Goal: Check status: Check status

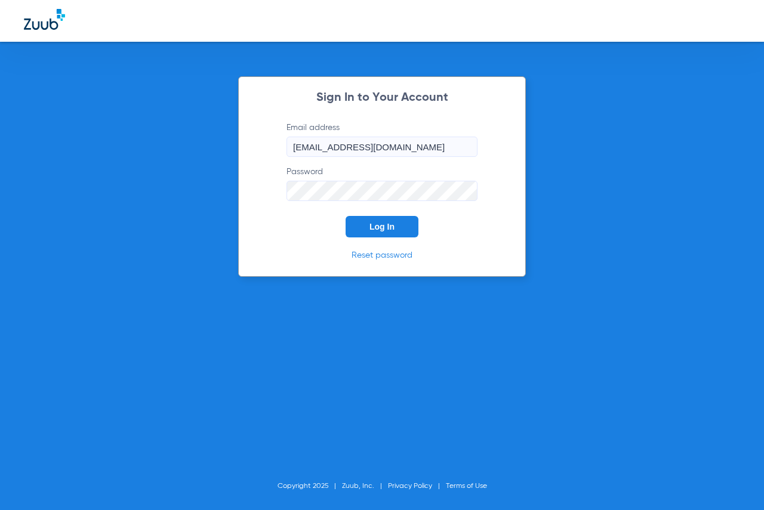
click at [374, 226] on span "Log In" at bounding box center [382, 227] width 25 height 10
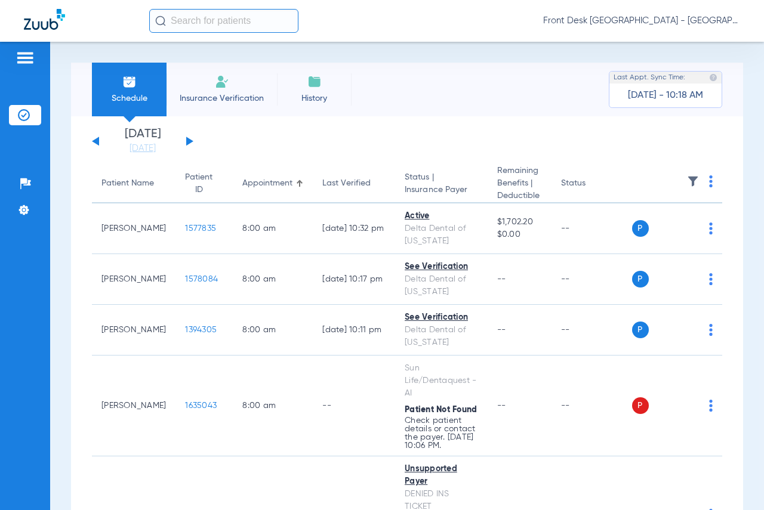
click at [186, 140] on button at bounding box center [189, 141] width 7 height 9
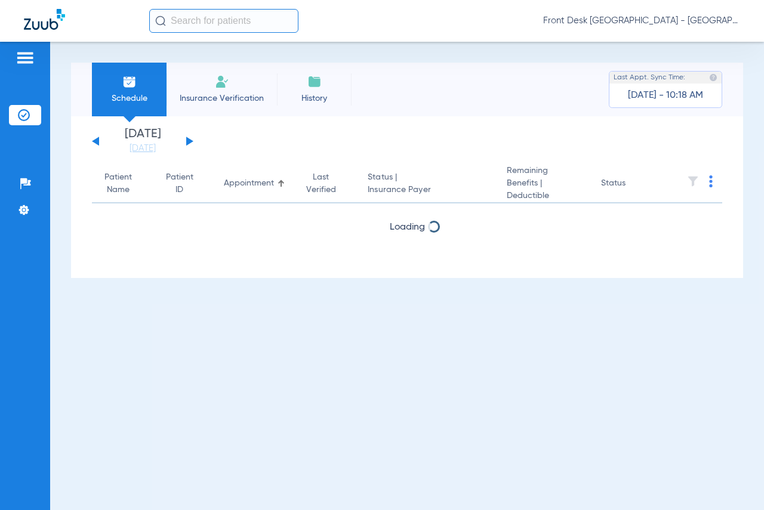
click at [186, 140] on button at bounding box center [189, 141] width 7 height 9
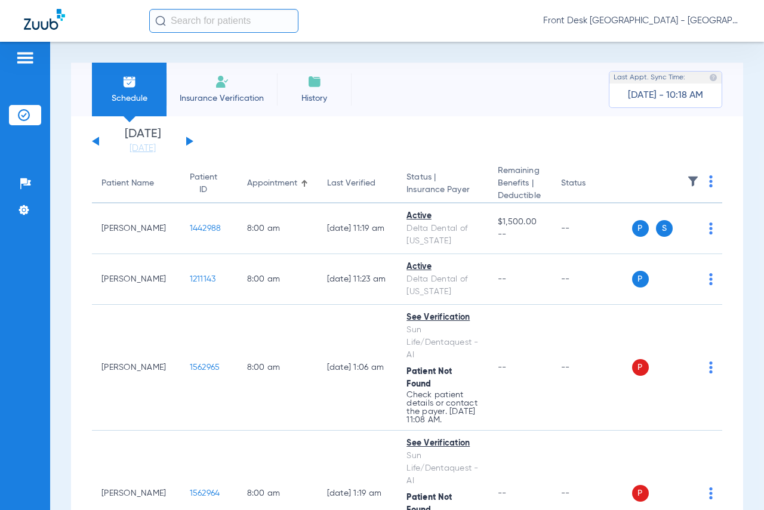
click at [709, 184] on img at bounding box center [711, 182] width 4 height 12
click at [679, 159] on div at bounding box center [382, 255] width 764 height 510
click at [687, 177] on img at bounding box center [693, 182] width 12 height 12
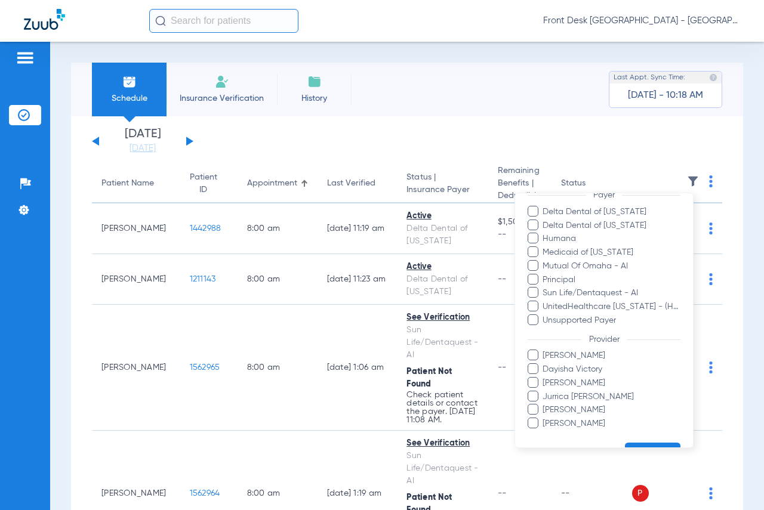
scroll to position [208, 0]
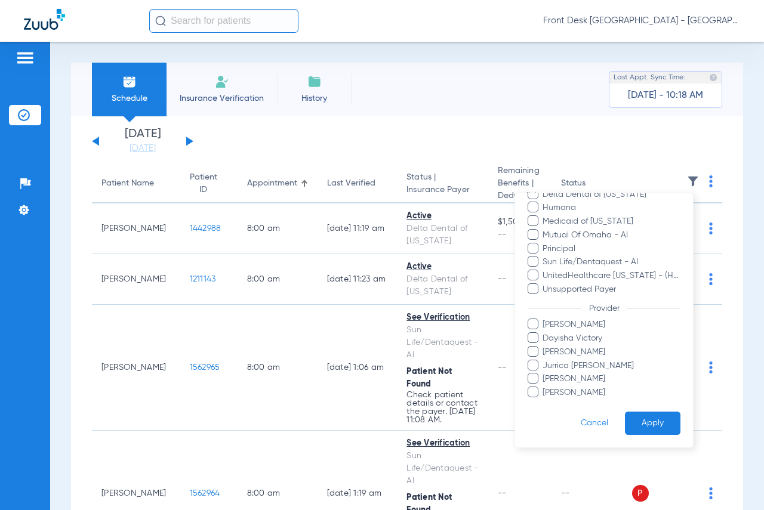
click at [532, 351] on span at bounding box center [533, 351] width 11 height 11
click at [545, 360] on input "[PERSON_NAME]" at bounding box center [545, 360] width 0 height 0
click at [534, 374] on span at bounding box center [533, 378] width 11 height 11
click at [545, 387] on input "[PERSON_NAME]" at bounding box center [545, 387] width 0 height 0
click at [650, 423] on button "Apply" at bounding box center [653, 423] width 56 height 23
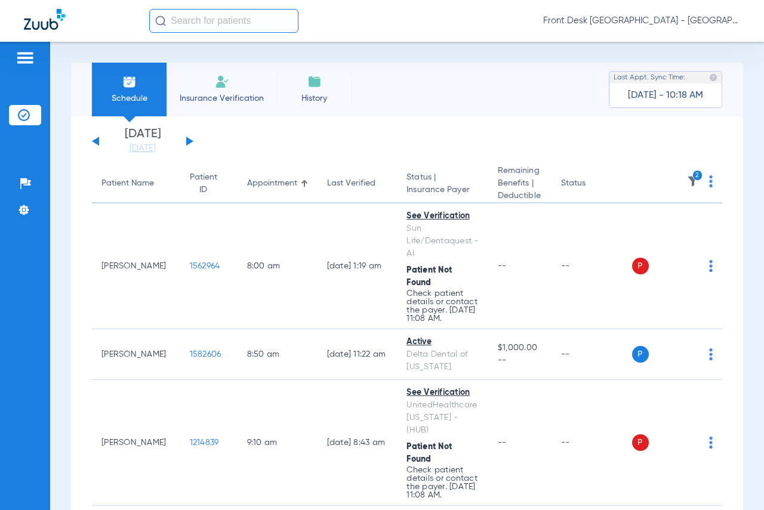
scroll to position [60, 0]
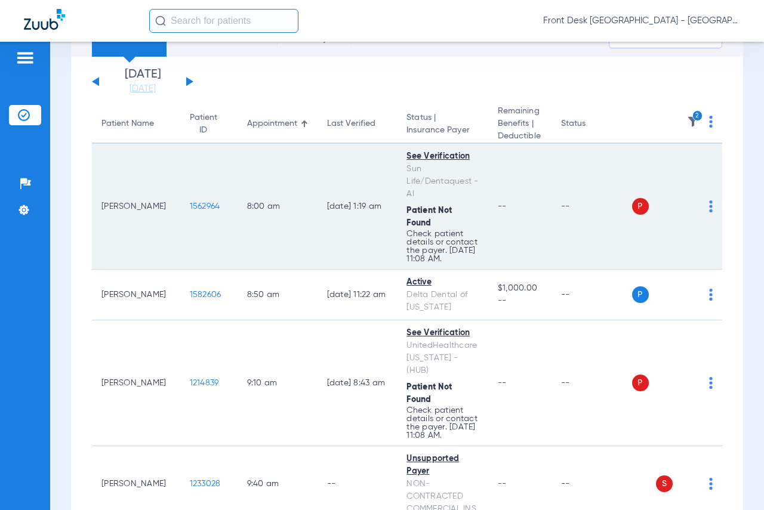
click at [190, 207] on span "1562964" at bounding box center [205, 206] width 30 height 8
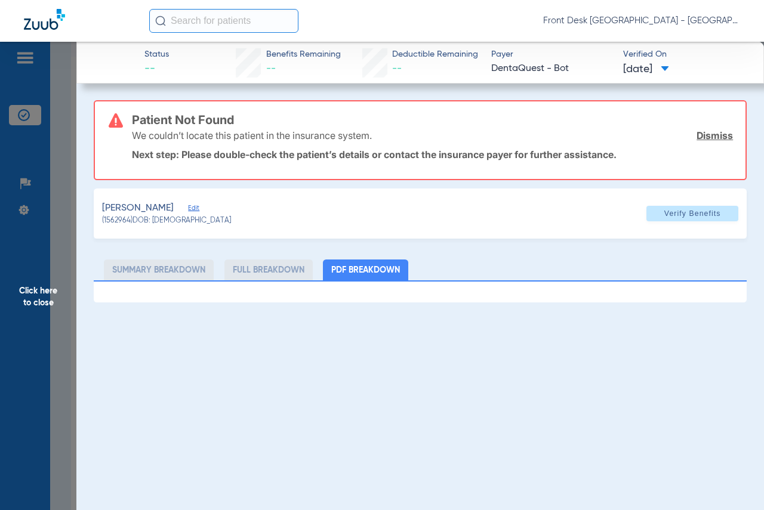
click at [42, 290] on span "Click here to close" at bounding box center [38, 297] width 76 height 510
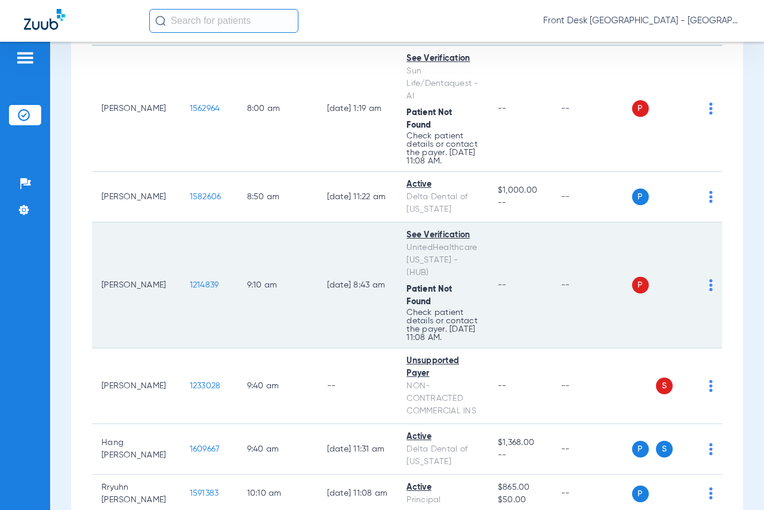
scroll to position [179, 0]
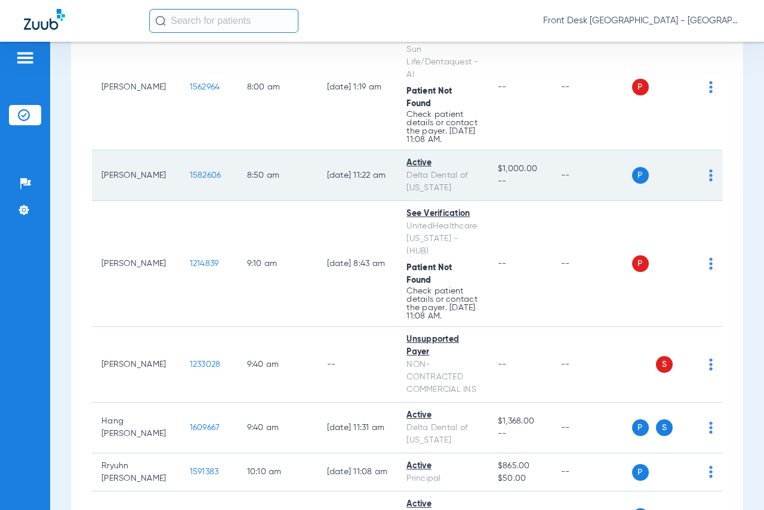
click at [190, 180] on span "1582606" at bounding box center [206, 175] width 32 height 8
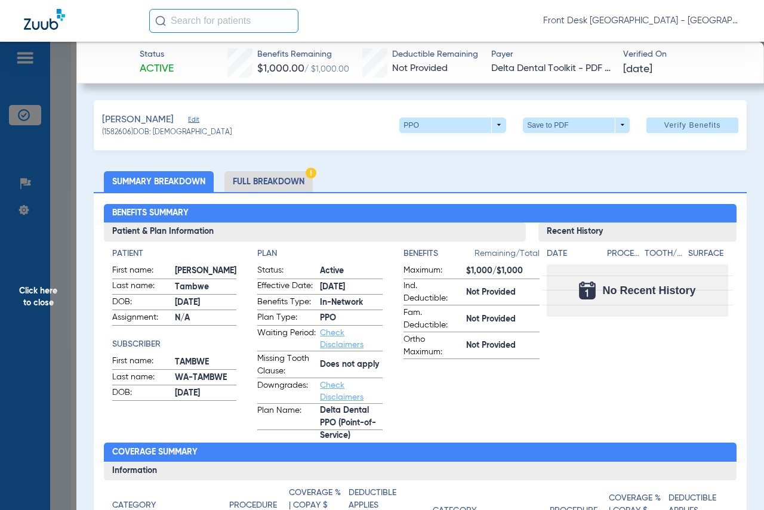
click at [50, 306] on span "Click here to close" at bounding box center [38, 297] width 76 height 510
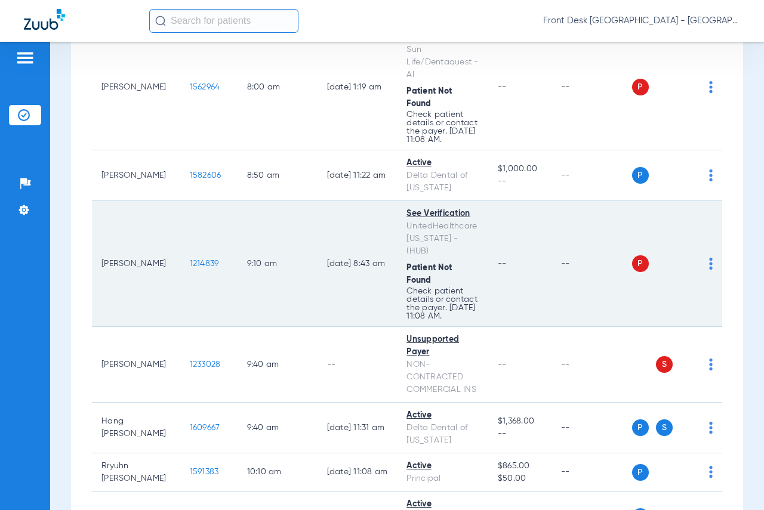
click at [190, 267] on span "1214839" at bounding box center [204, 264] width 29 height 8
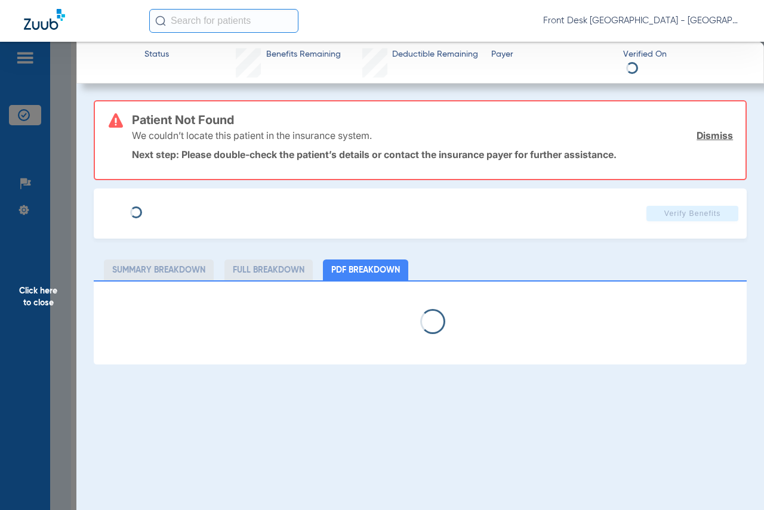
select select "page-width"
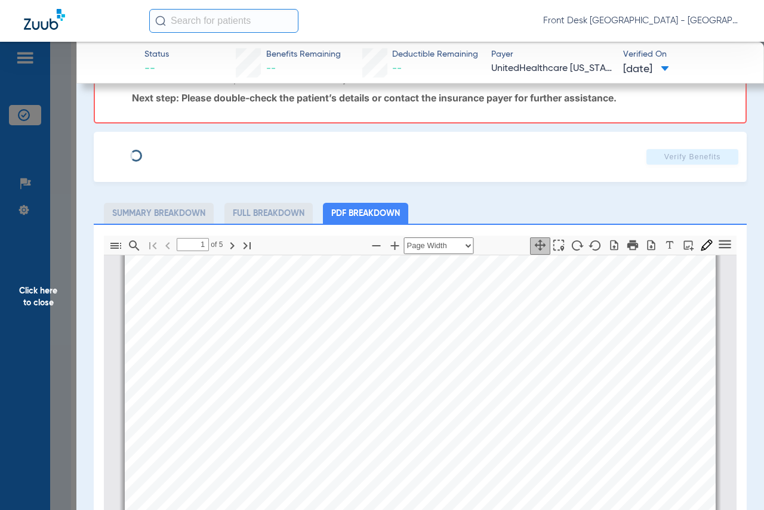
scroll to position [119, 0]
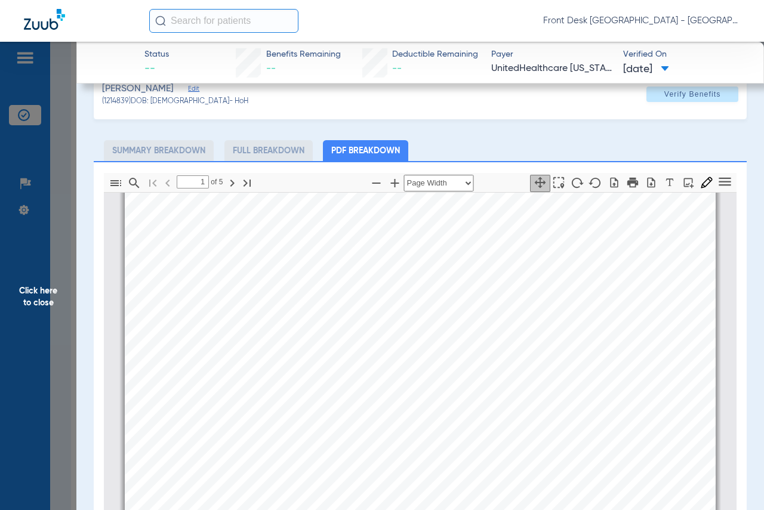
type input "2"
click at [49, 290] on span "Click here to close" at bounding box center [38, 297] width 76 height 510
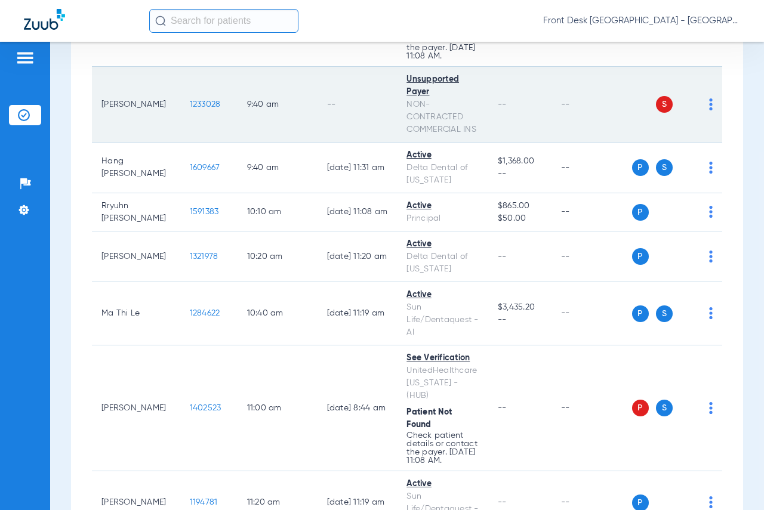
scroll to position [418, 0]
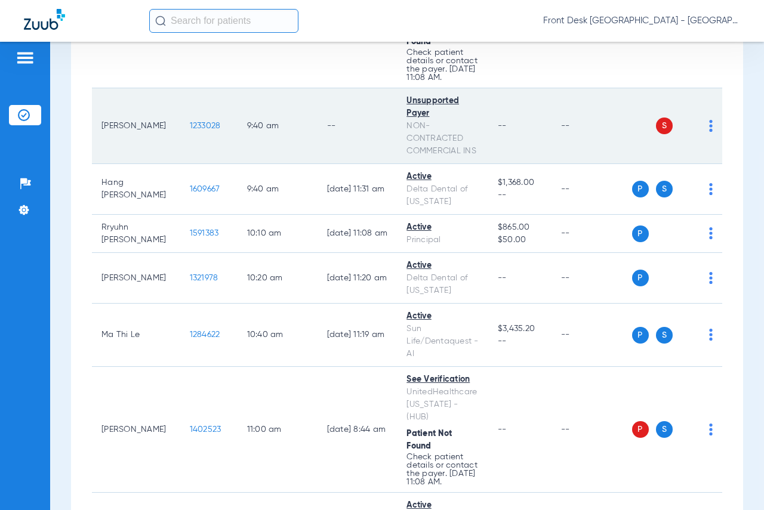
click at [190, 128] on span "1233028" at bounding box center [205, 126] width 31 height 8
